Goal: Use online tool/utility: Utilize a website feature to perform a specific function

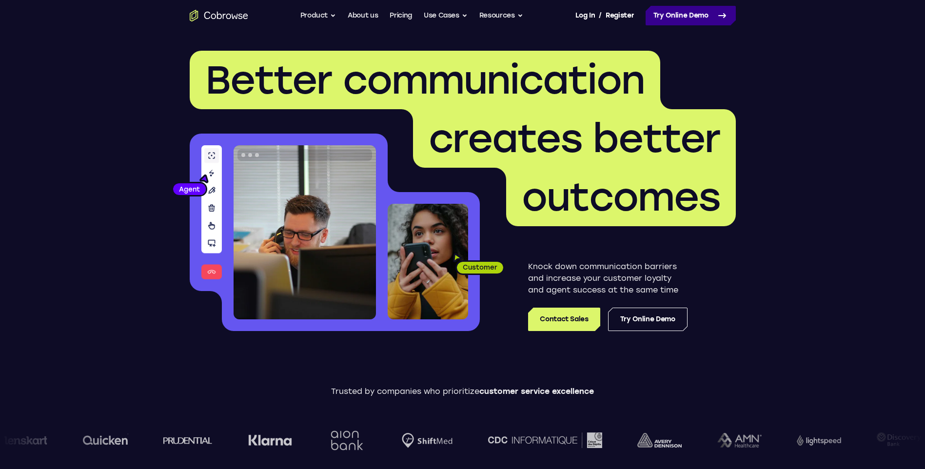
click at [689, 18] on link "Try Online Demo" at bounding box center [691, 16] width 90 height 20
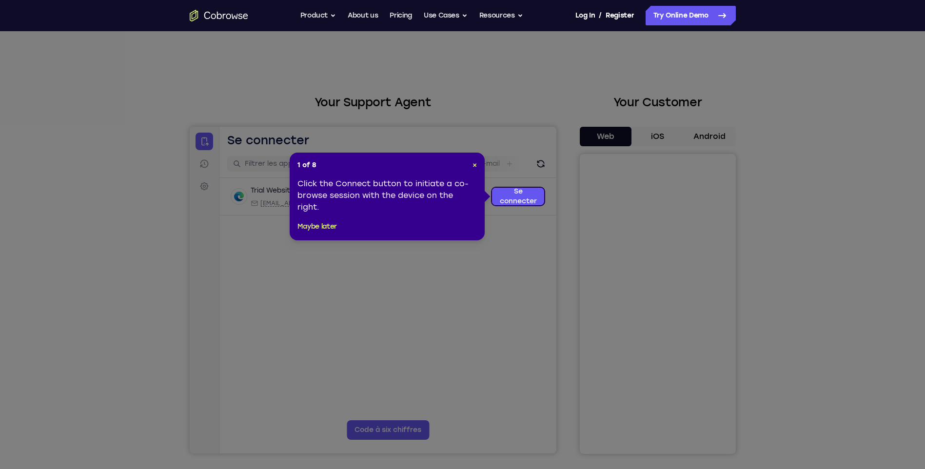
click at [503, 323] on icon at bounding box center [466, 234] width 932 height 469
click at [475, 164] on span "×" at bounding box center [474, 165] width 4 height 8
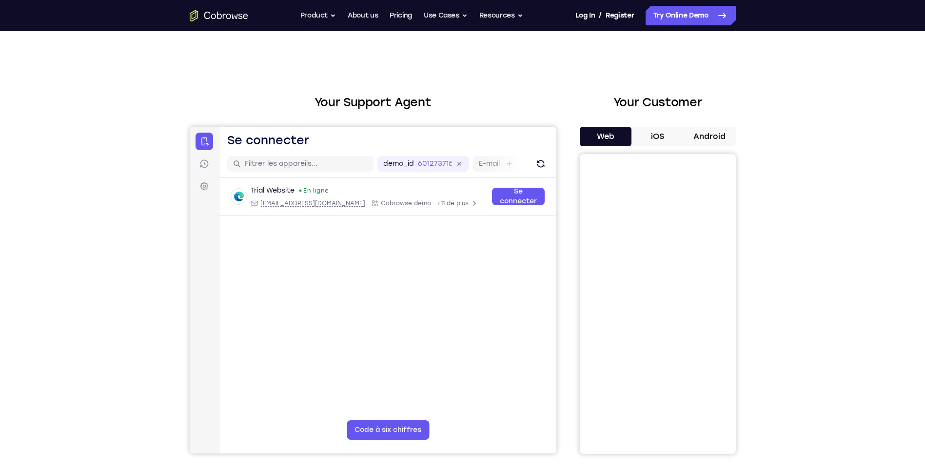
scroll to position [49, 0]
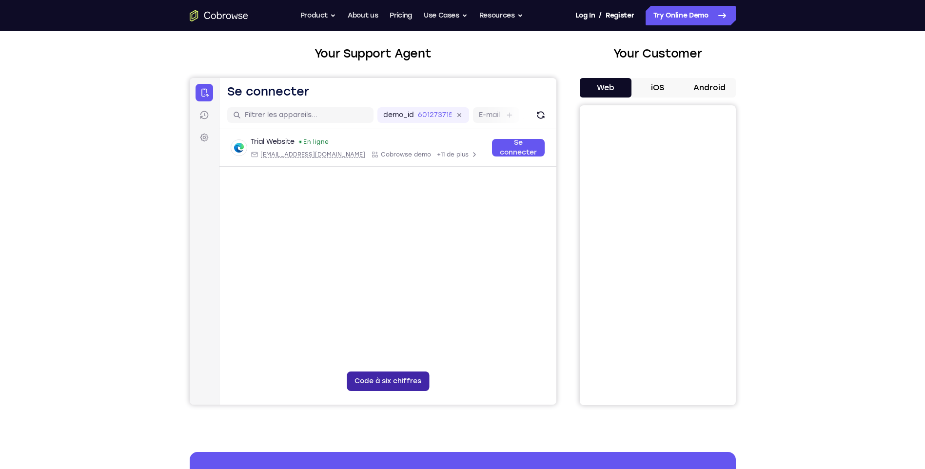
click at [367, 381] on button "Code à six chiffres" at bounding box center [387, 382] width 82 height 20
click at [441, 378] on button at bounding box center [436, 382] width 20 height 20
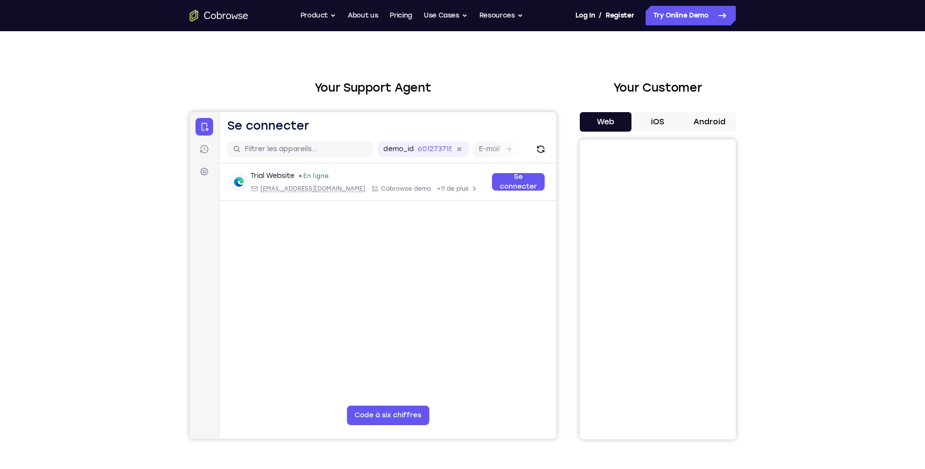
scroll to position [0, 0]
